Goal: Find specific page/section: Find specific page/section

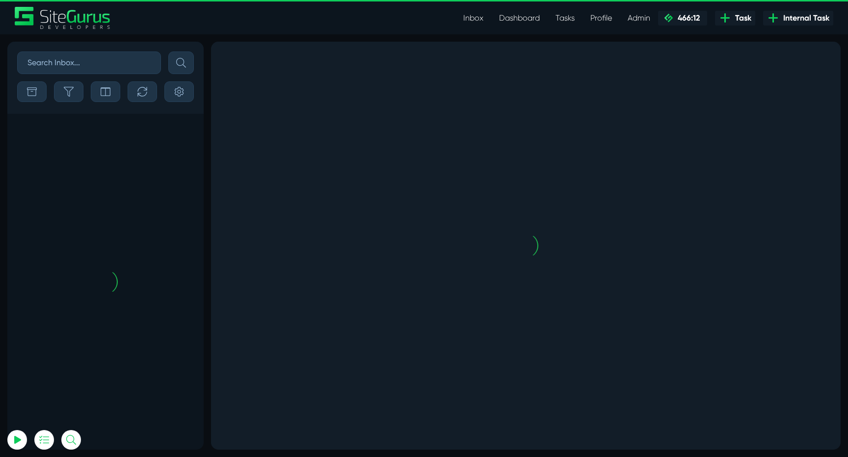
scroll to position [-2455, 0]
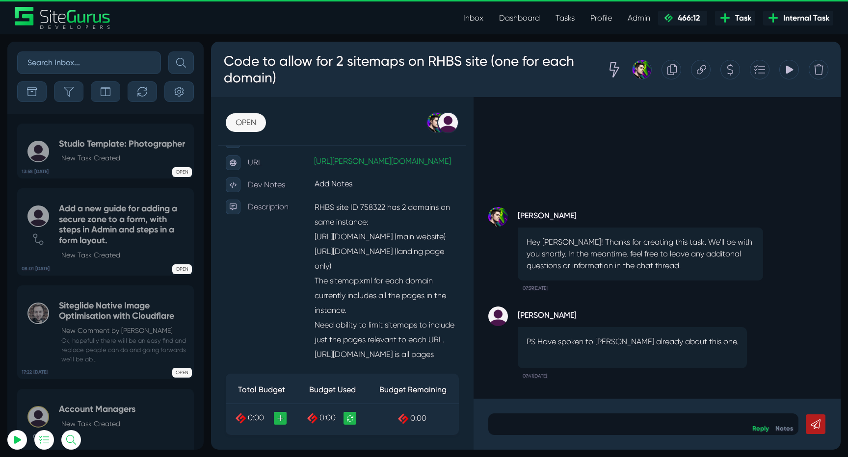
scroll to position [191, 0]
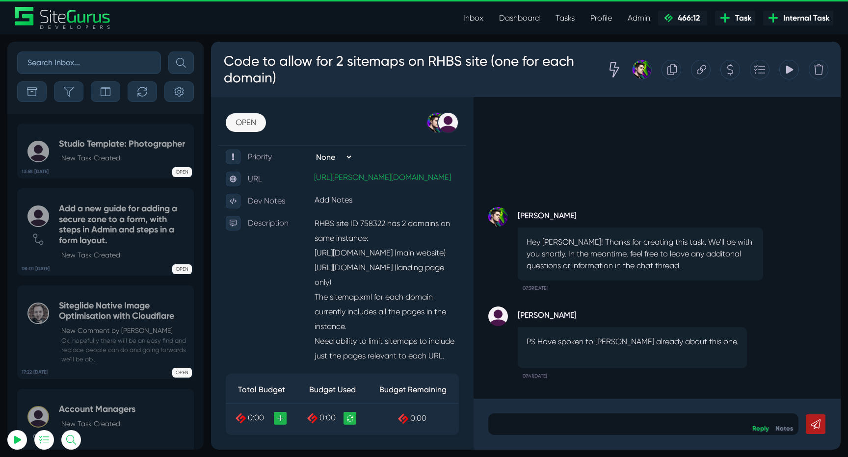
click at [474, 22] on link "Inbox" at bounding box center [474, 18] width 36 height 20
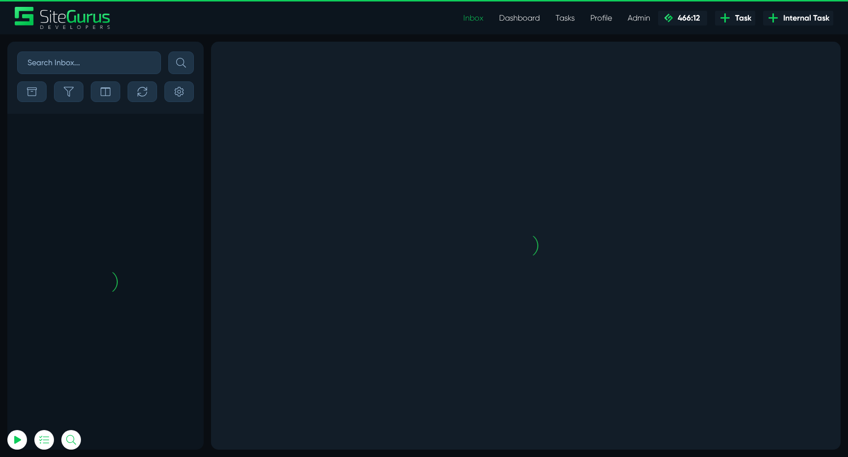
scroll to position [-2455, 0]
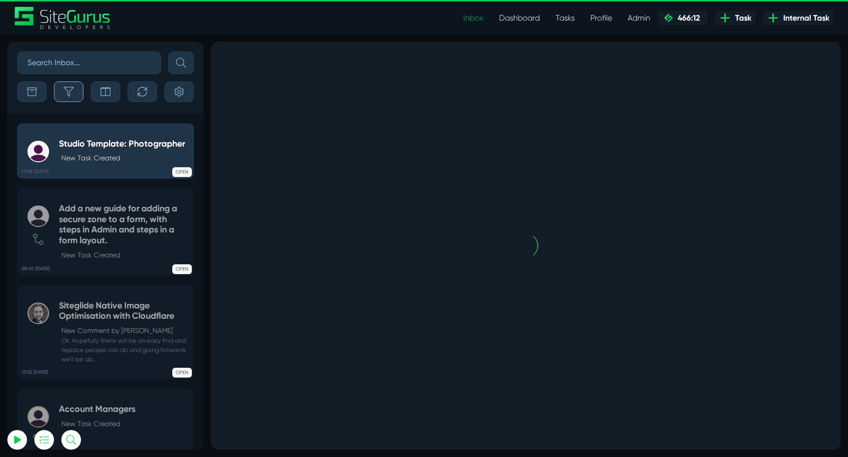
click at [71, 95] on icon "button" at bounding box center [69, 92] width 10 height 10
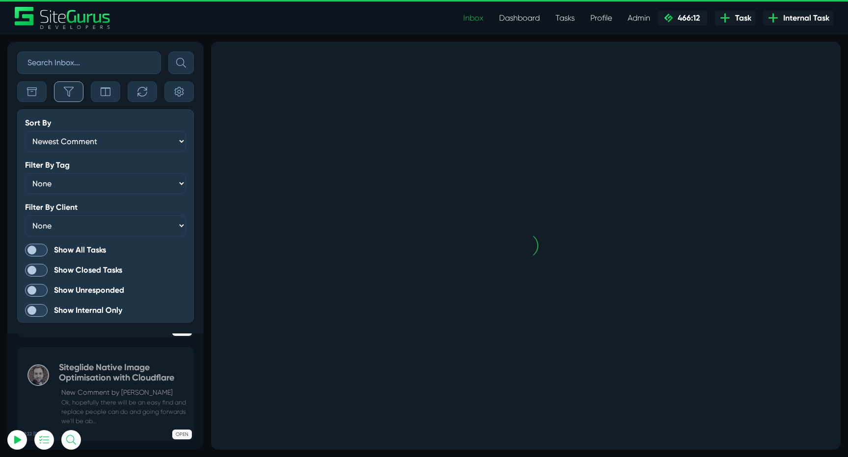
scroll to position [-2504, 0]
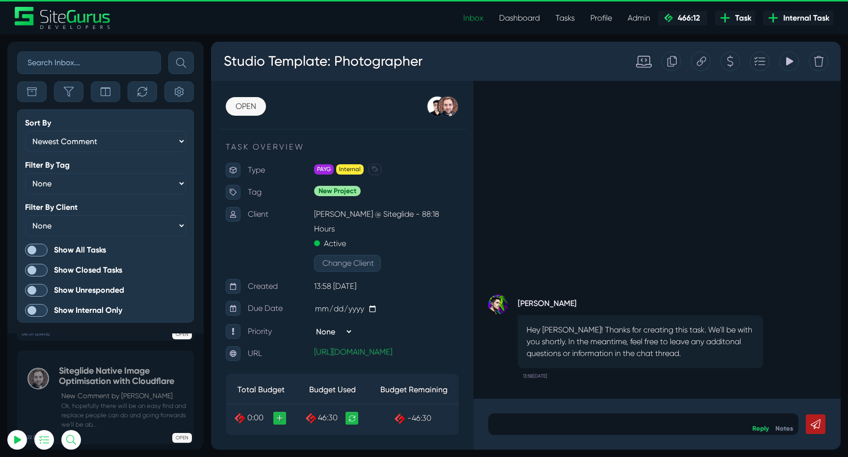
click at [35, 250] on span at bounding box center [36, 250] width 23 height 13
click at [0, 0] on input "Show All Tasks" at bounding box center [0, 0] width 0 height 0
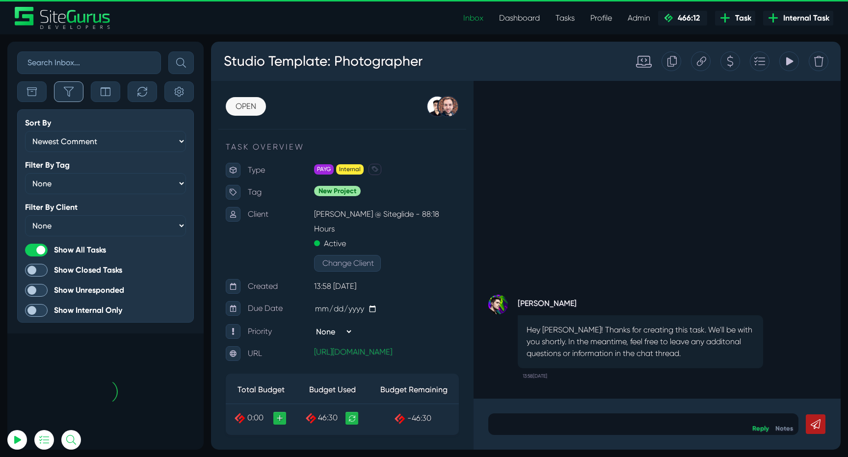
click at [68, 93] on icon "button" at bounding box center [69, 92] width 10 height 10
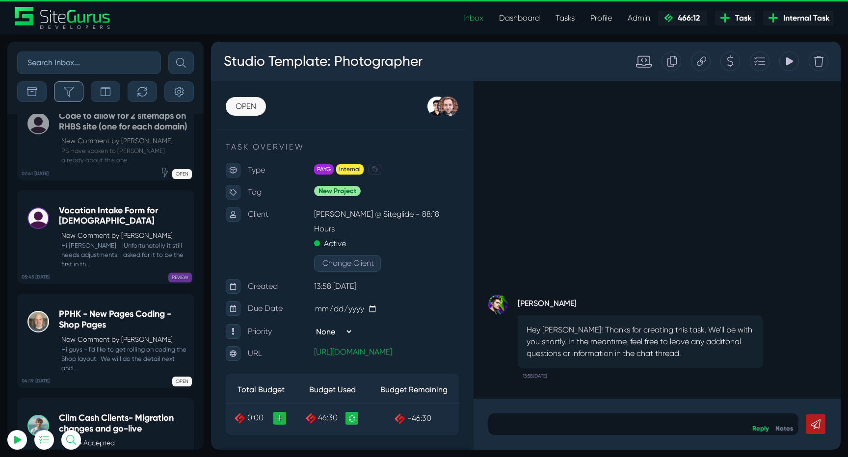
scroll to position [-39597, 0]
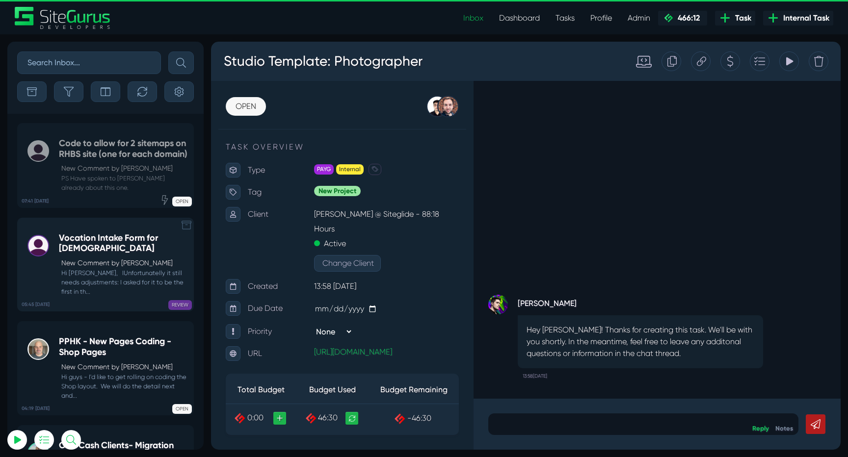
click at [113, 268] on p "New Comment by RT Radanovic" at bounding box center [124, 263] width 127 height 10
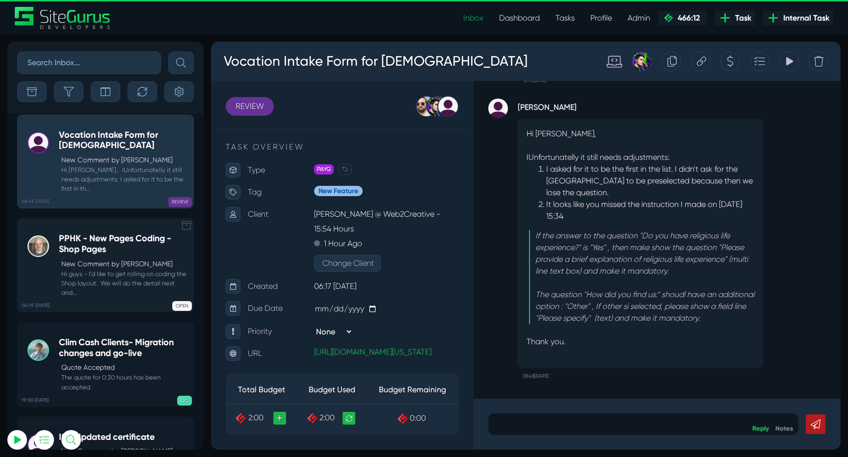
click at [79, 255] on h5 "PPHK - New Pages Coding - Shop Pages" at bounding box center [124, 244] width 130 height 21
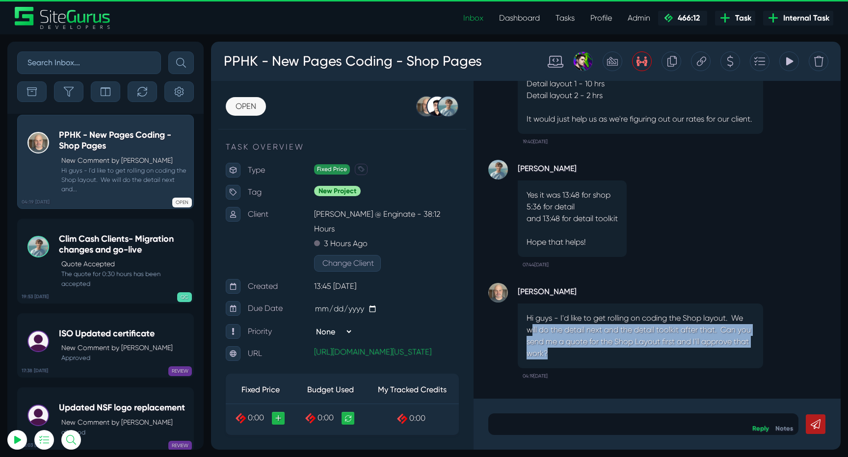
drag, startPoint x: 531, startPoint y: 332, endPoint x: 686, endPoint y: 352, distance: 156.9
click at [686, 352] on p "Hi guys - I'd like to get rolling on coding the Shop layout. We will do the det…" at bounding box center [641, 336] width 228 height 47
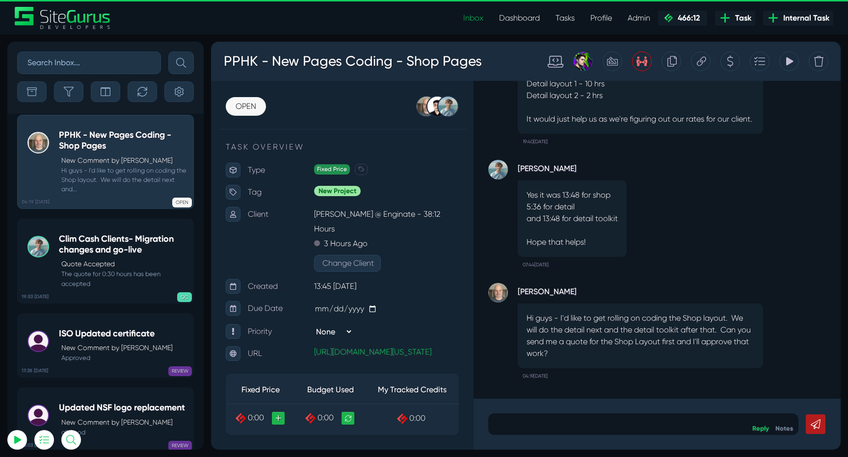
type input "[EMAIL_ADDRESS][DOMAIN_NAME]"
drag, startPoint x: 623, startPoint y: 342, endPoint x: 692, endPoint y: 350, distance: 68.7
click at [692, 349] on p "Hi guys - I'd like to get rolling on coding the Shop layout. We will do the det…" at bounding box center [641, 336] width 228 height 47
click at [692, 350] on p "Hi guys - I'd like to get rolling on coding the Shop layout. We will do the det…" at bounding box center [641, 336] width 228 height 47
click at [112, 269] on p "Quote Accepted" at bounding box center [124, 264] width 127 height 10
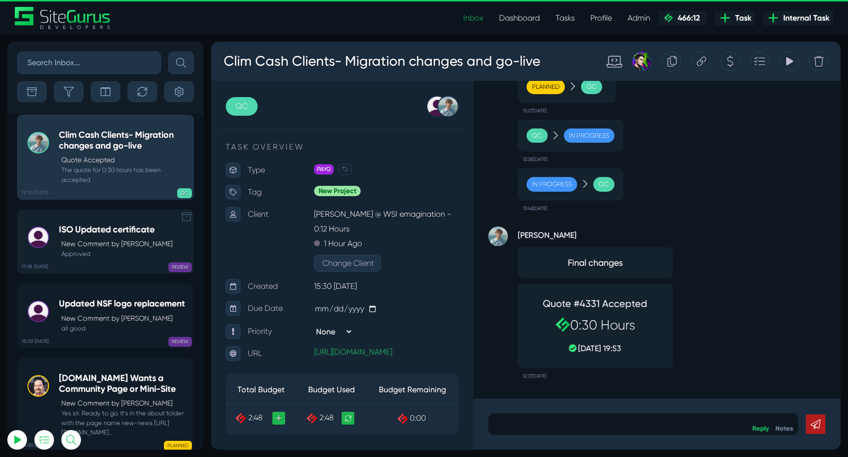
click at [96, 249] on p "New Comment by [PERSON_NAME]" at bounding box center [116, 244] width 111 height 10
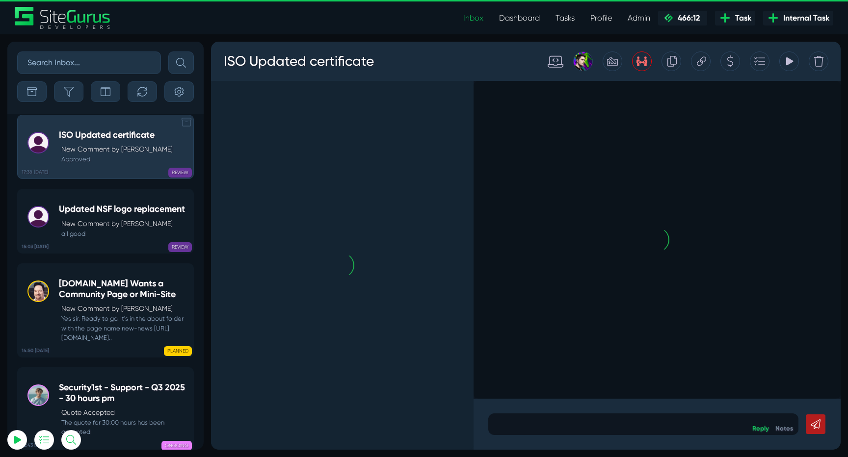
click at [96, 250] on div "REVIEW" at bounding box center [143, 246] width 98 height 10
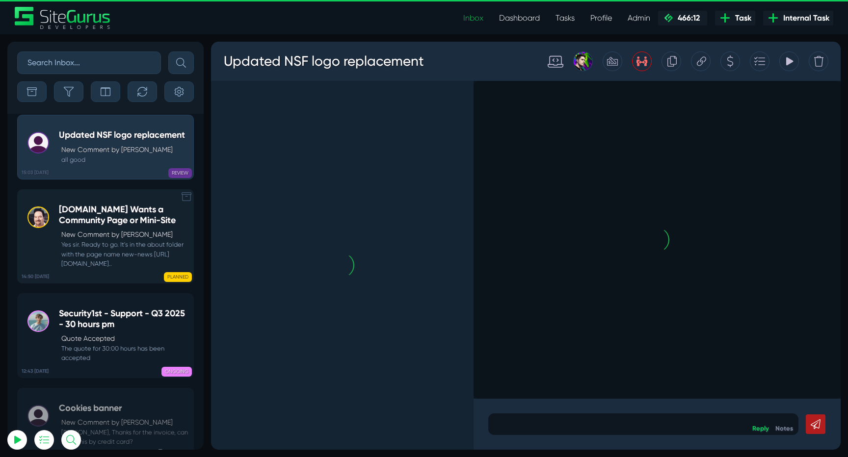
click at [96, 255] on small "Yes sir. Ready to go. It's in the about folder with the page name new-news [URL…" at bounding box center [124, 254] width 130 height 28
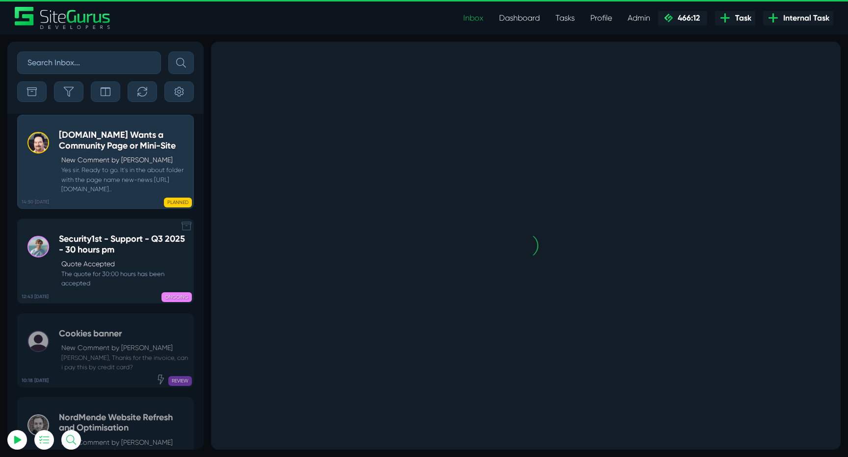
click at [107, 255] on h5 "Security1st - Support - Q3 2025 - 30 hours pm" at bounding box center [124, 244] width 130 height 21
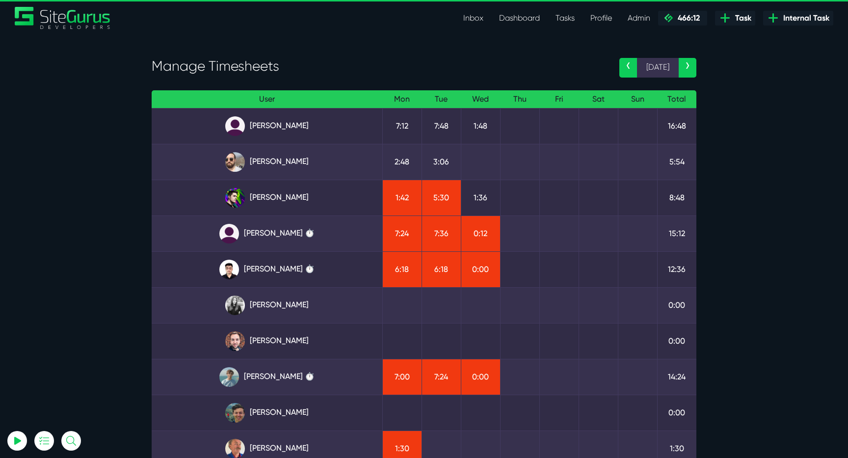
type input "[EMAIL_ADDRESS][DOMAIN_NAME]"
click at [482, 16] on link "Inbox" at bounding box center [474, 18] width 36 height 20
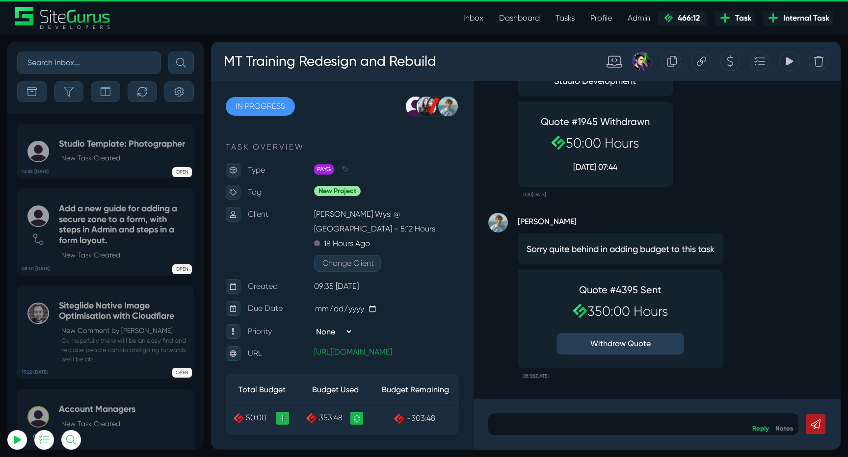
click at [791, 56] on icon at bounding box center [789, 61] width 9 height 19
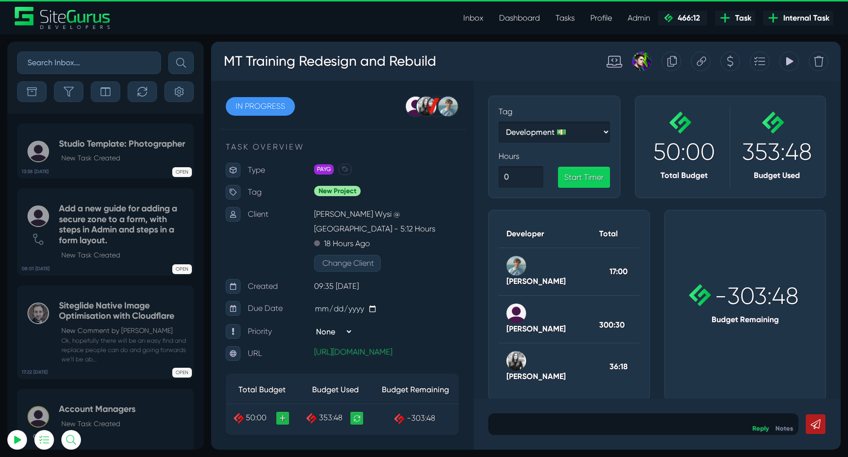
click at [782, 64] on div "Tracking Totals Total 17.0 Total 300.5 Total 36.3" at bounding box center [789, 62] width 20 height 20
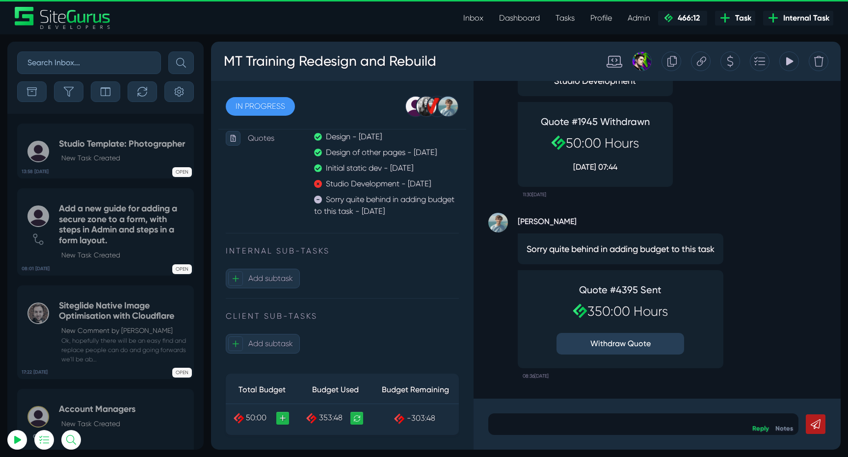
scroll to position [356, 0]
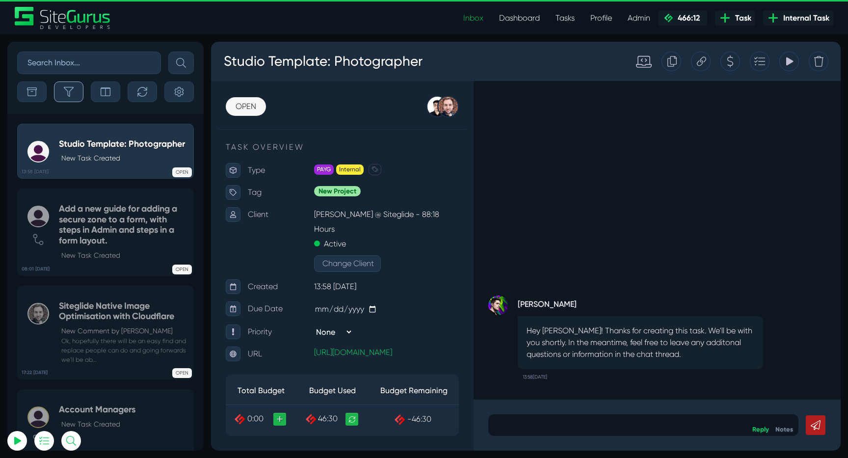
click at [81, 90] on button "button" at bounding box center [68, 91] width 29 height 21
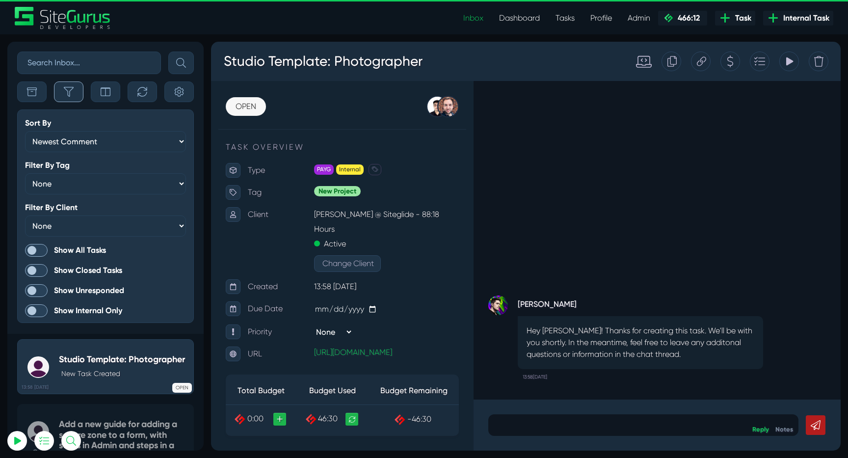
scroll to position [-2674, 0]
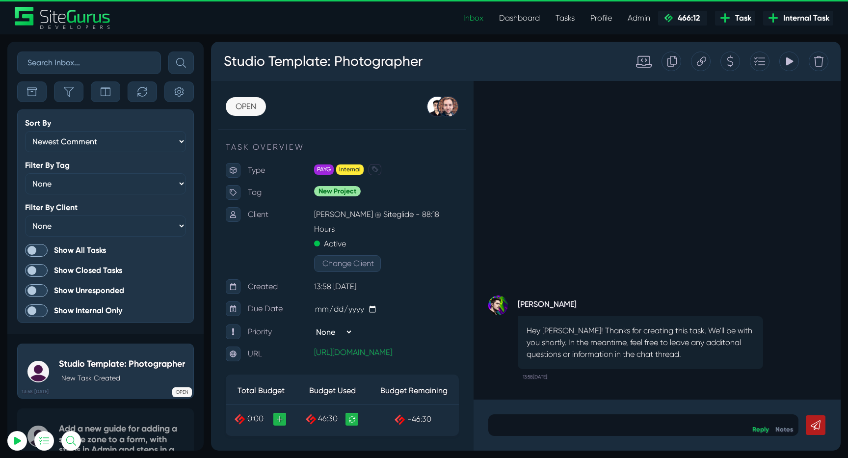
click at [34, 253] on span at bounding box center [36, 250] width 23 height 13
click at [0, 0] on input "Show All Tasks" at bounding box center [0, 0] width 0 height 0
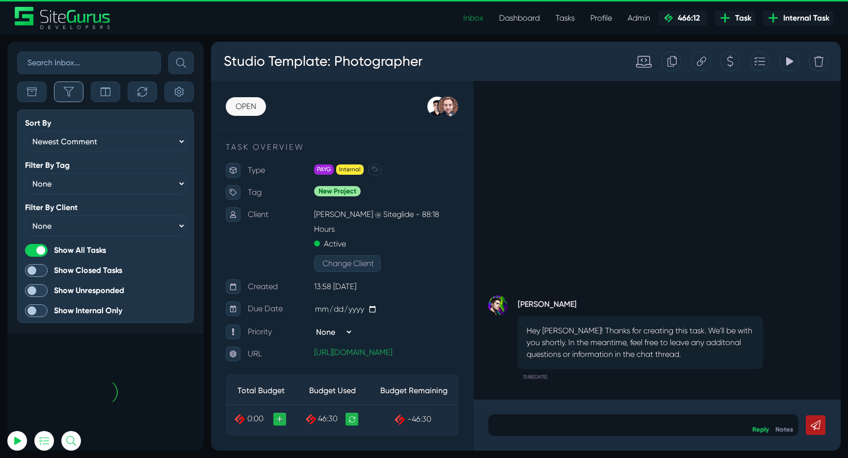
click at [70, 91] on icon "button" at bounding box center [69, 92] width 10 height 10
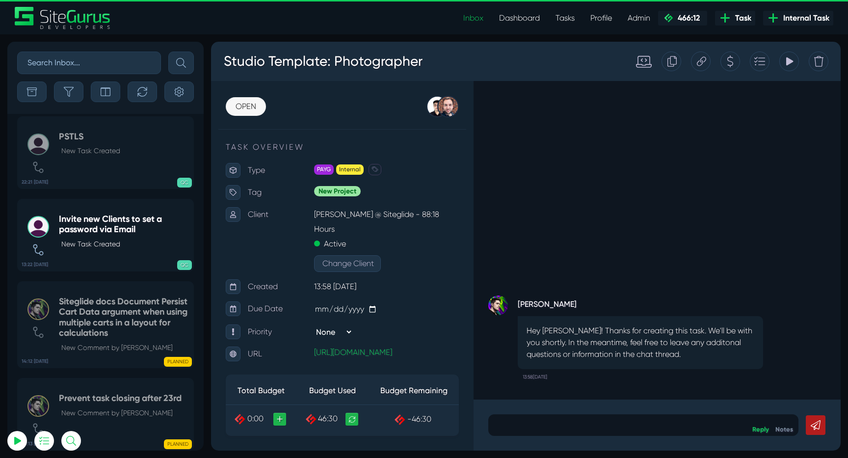
scroll to position [-37038, 0]
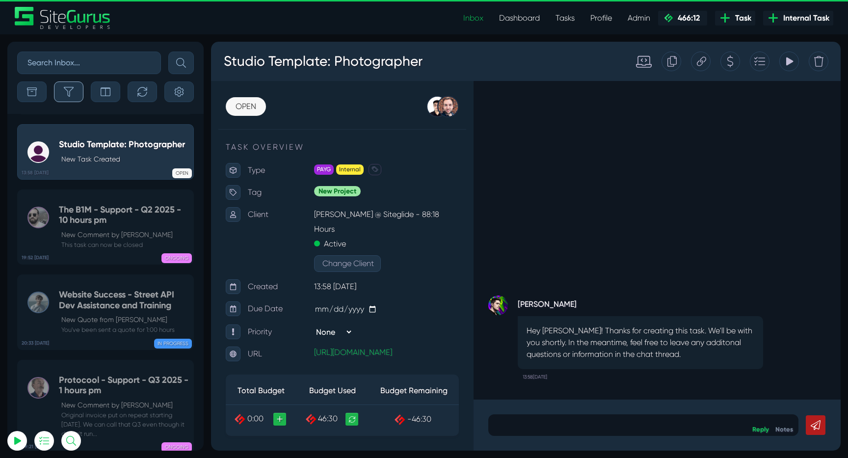
click at [75, 96] on button "button" at bounding box center [68, 91] width 29 height 21
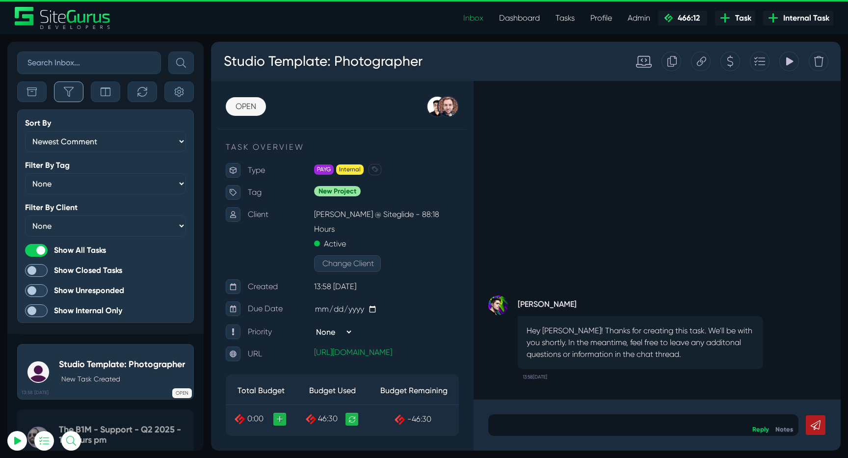
click at [71, 88] on icon "button" at bounding box center [69, 92] width 10 height 10
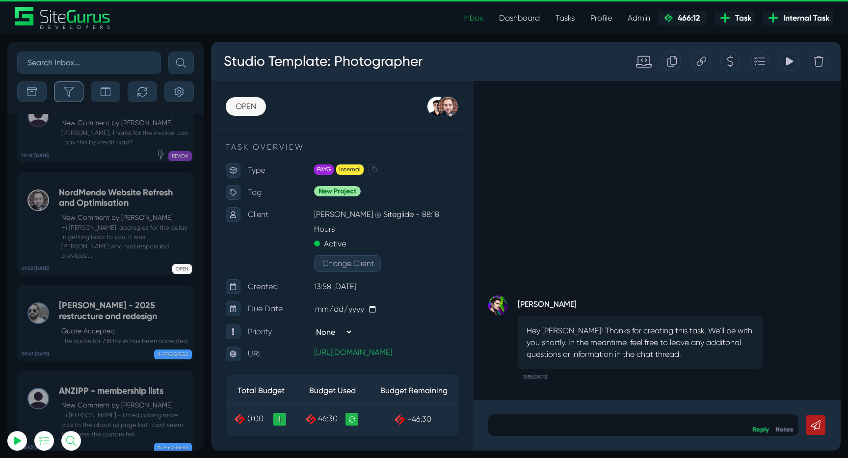
scroll to position [-39474, 0]
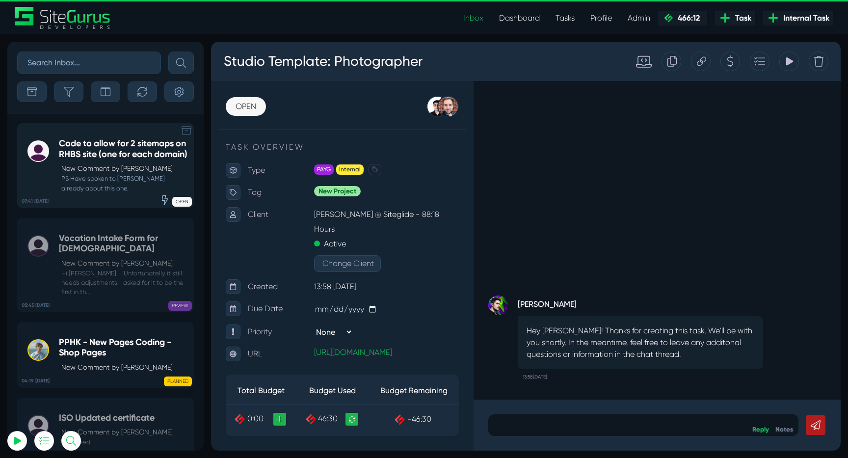
click at [85, 174] on p "New Comment by [PERSON_NAME]" at bounding box center [124, 168] width 127 height 10
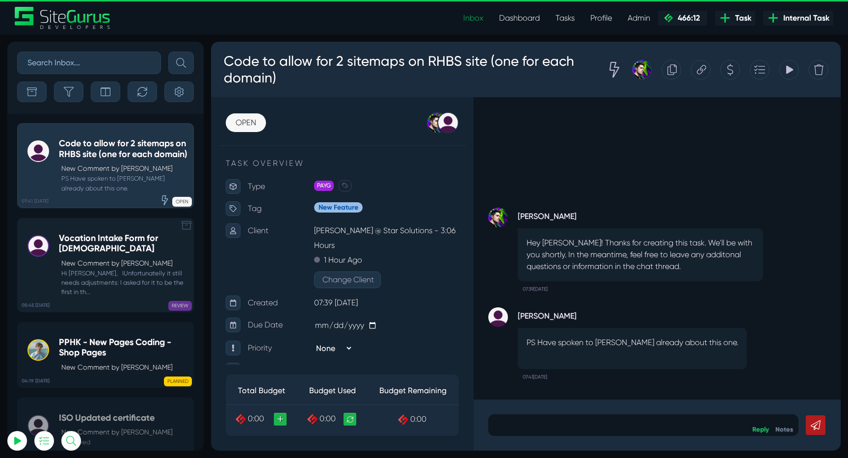
click at [96, 241] on link "05:45 13 Aug Vocation Intake Form for Carmelites New Comment by RT Radanovic Hi…" at bounding box center [105, 265] width 177 height 94
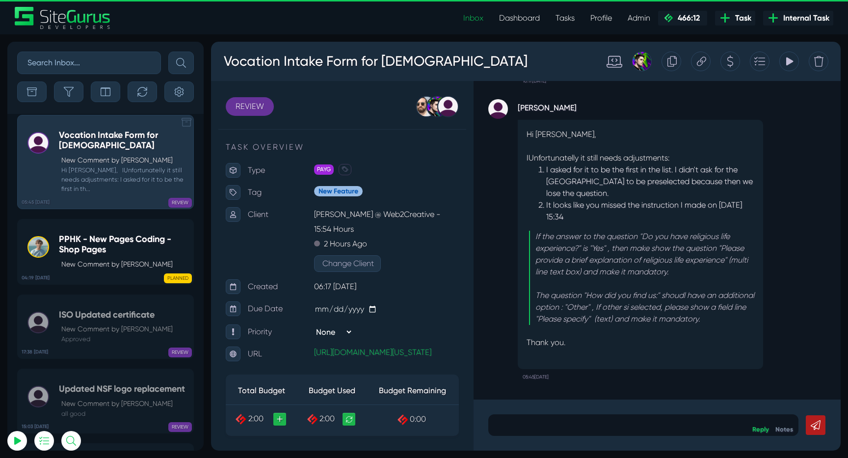
click at [96, 241] on link "04:19 13 Aug PPHK - New Pages Coding - Shop Pages New Comment by Matt Jones PLA…" at bounding box center [105, 252] width 177 height 66
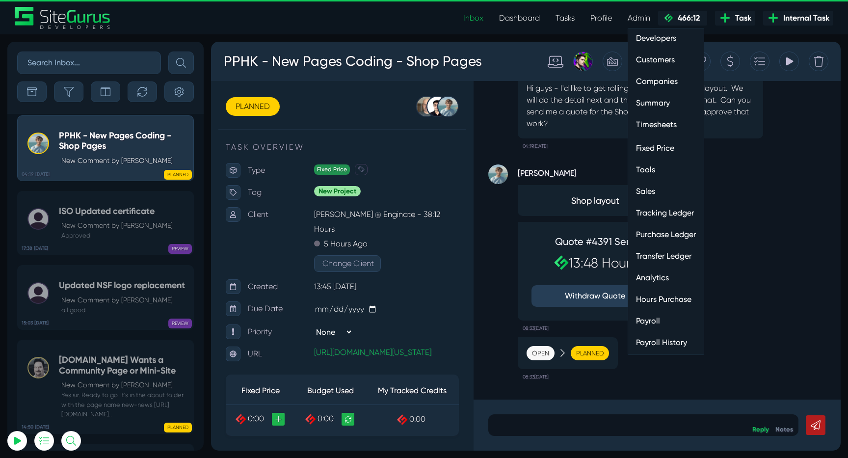
click at [663, 122] on link "Timesheets" at bounding box center [666, 125] width 76 height 20
type input "[EMAIL_ADDRESS][DOMAIN_NAME]"
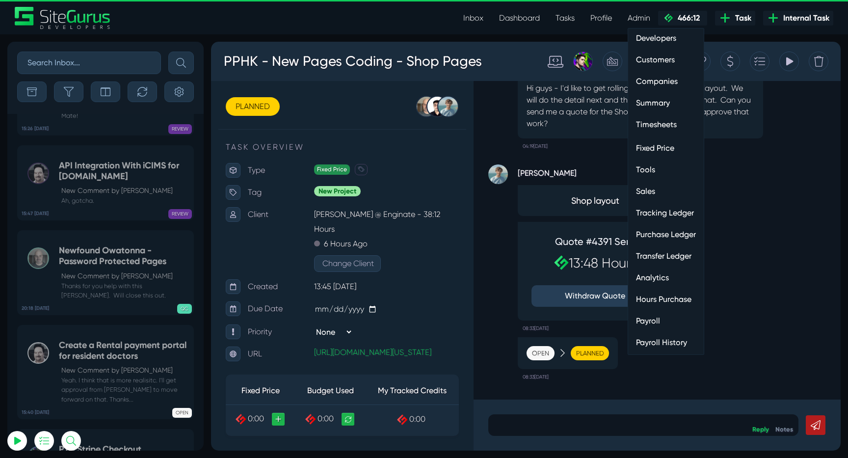
click at [654, 123] on link "Timesheets" at bounding box center [666, 125] width 76 height 20
